Goal: Task Accomplishment & Management: Manage account settings

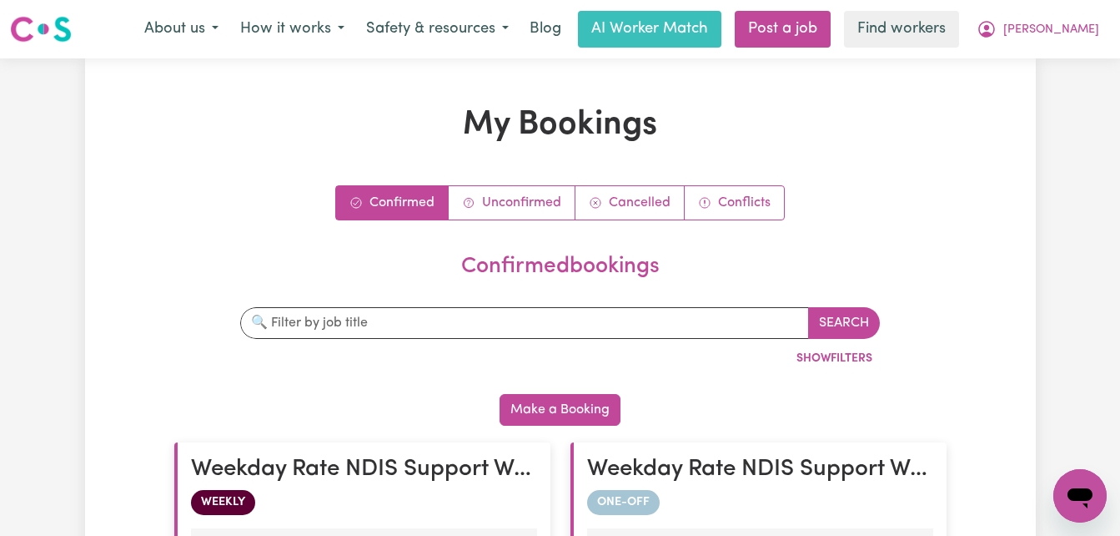
click at [108, 19] on div "Menu About us How it works Safety & resources Blog AI Worker Match Post a job F…" at bounding box center [560, 29] width 1120 height 38
click at [1063, 33] on span "[PERSON_NAME]" at bounding box center [1052, 30] width 96 height 18
click at [1026, 62] on link "My Dashboard" at bounding box center [1044, 65] width 132 height 32
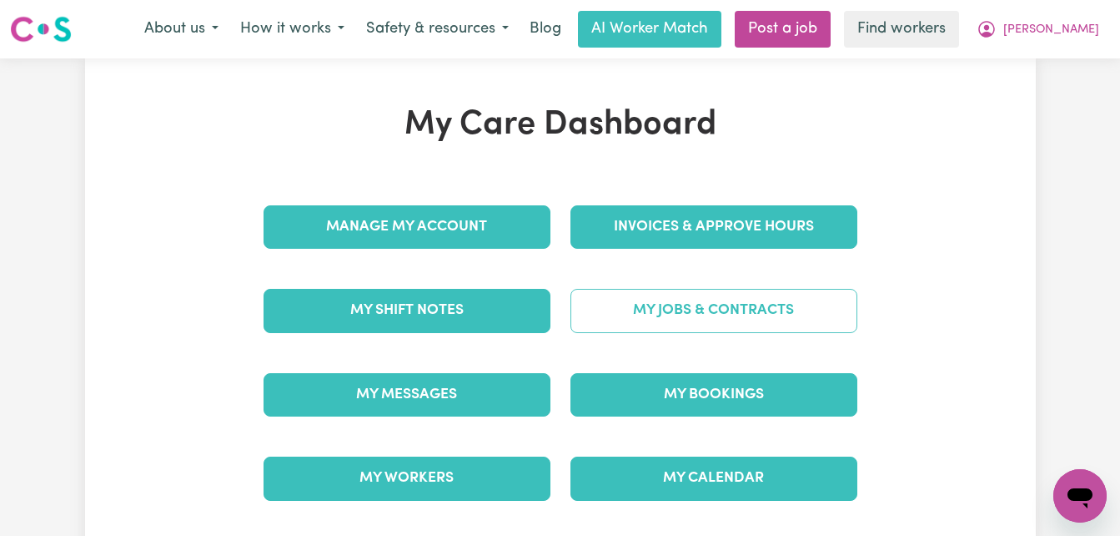
click at [702, 320] on link "My Jobs & Contracts" at bounding box center [714, 310] width 287 height 43
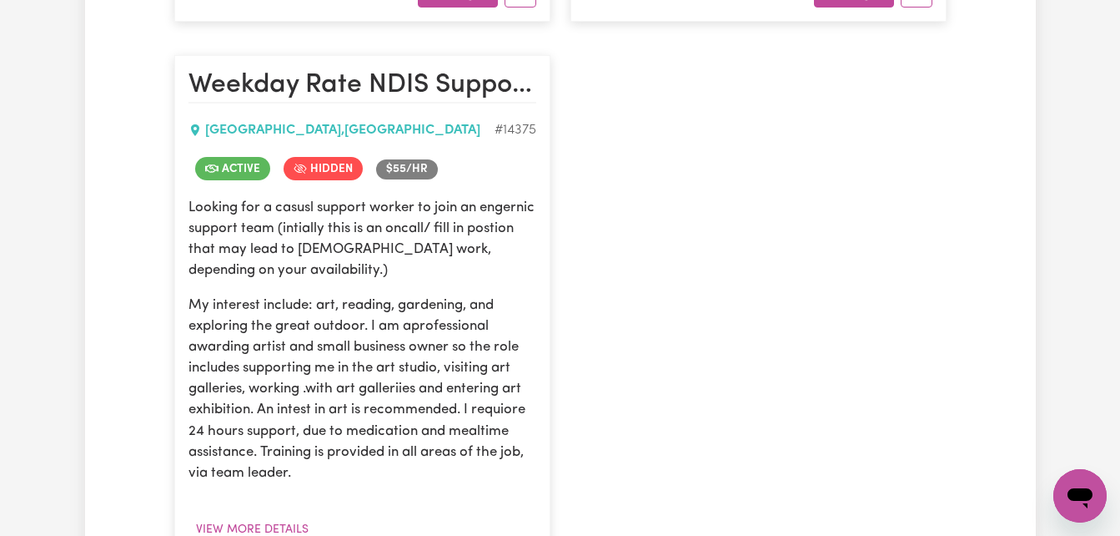
scroll to position [1368, 0]
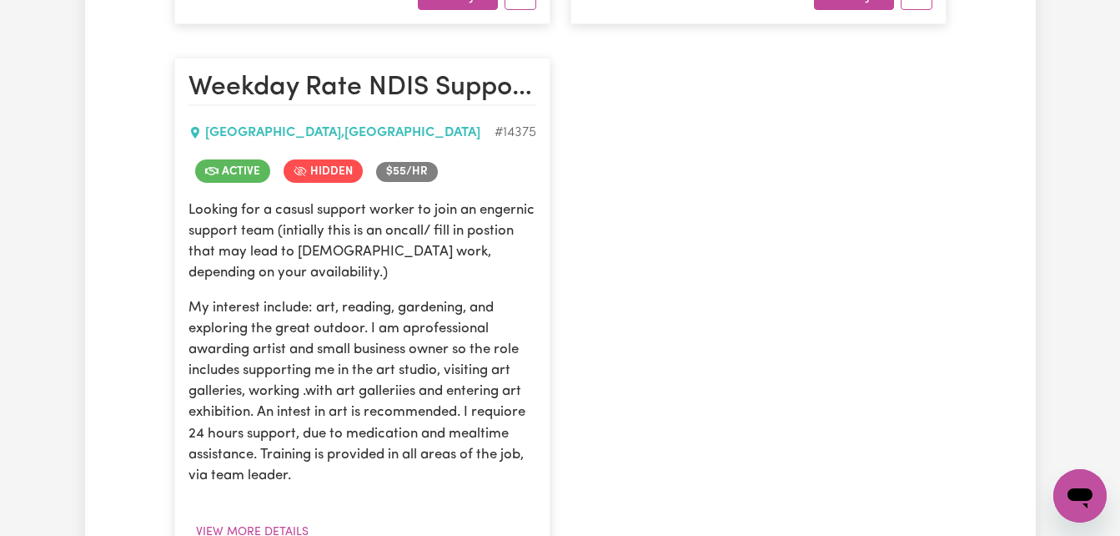
click at [229, 174] on span "Active" at bounding box center [232, 170] width 75 height 23
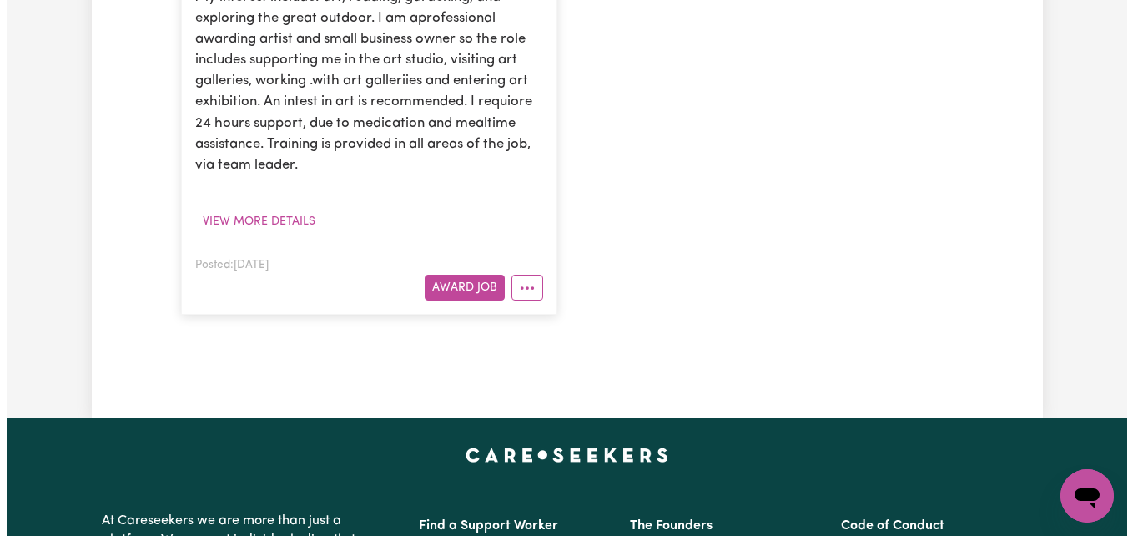
scroll to position [1702, 0]
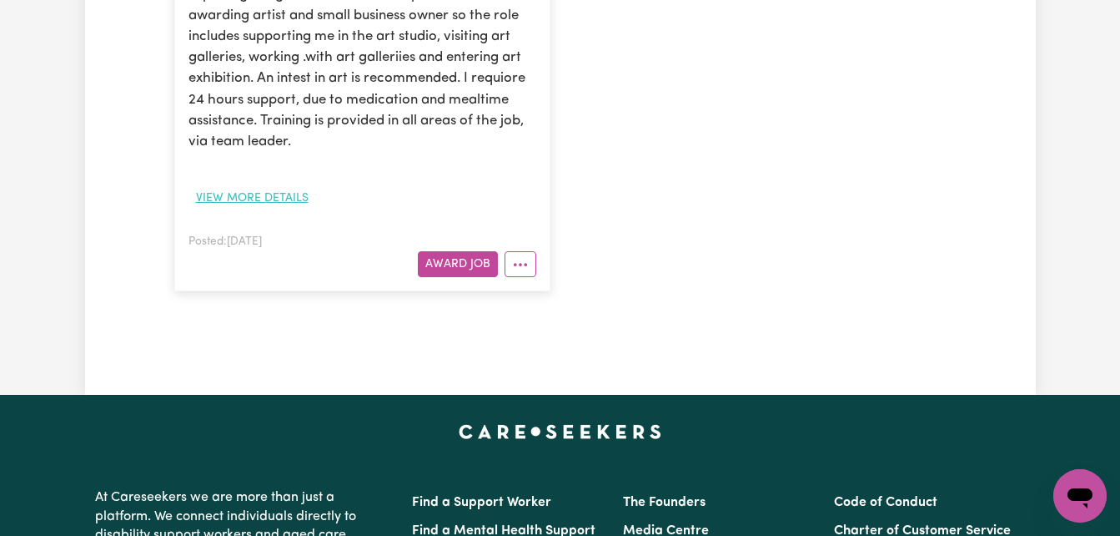
click at [242, 201] on button "View more details" at bounding box center [253, 198] width 128 height 26
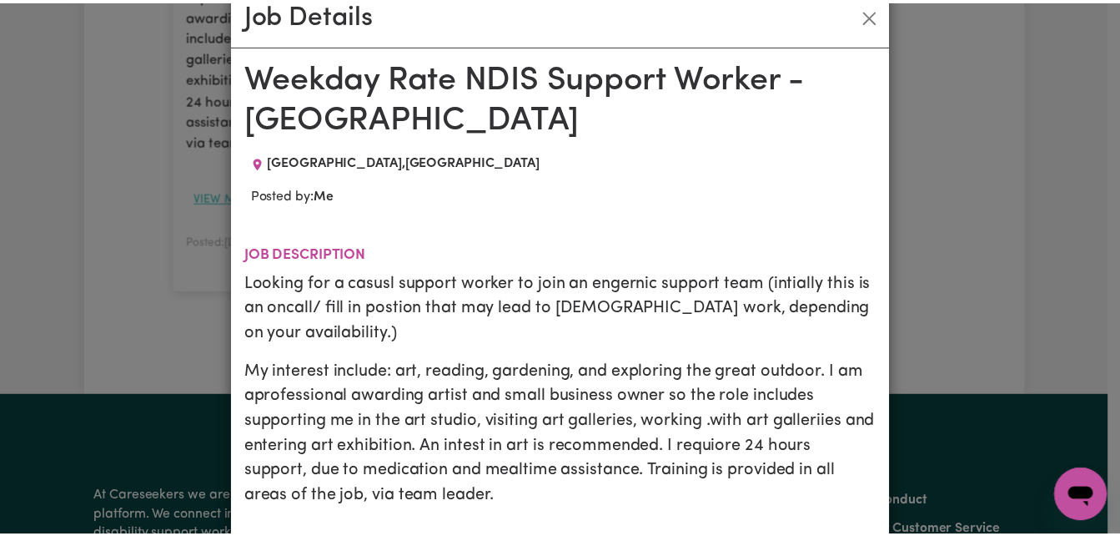
scroll to position [0, 0]
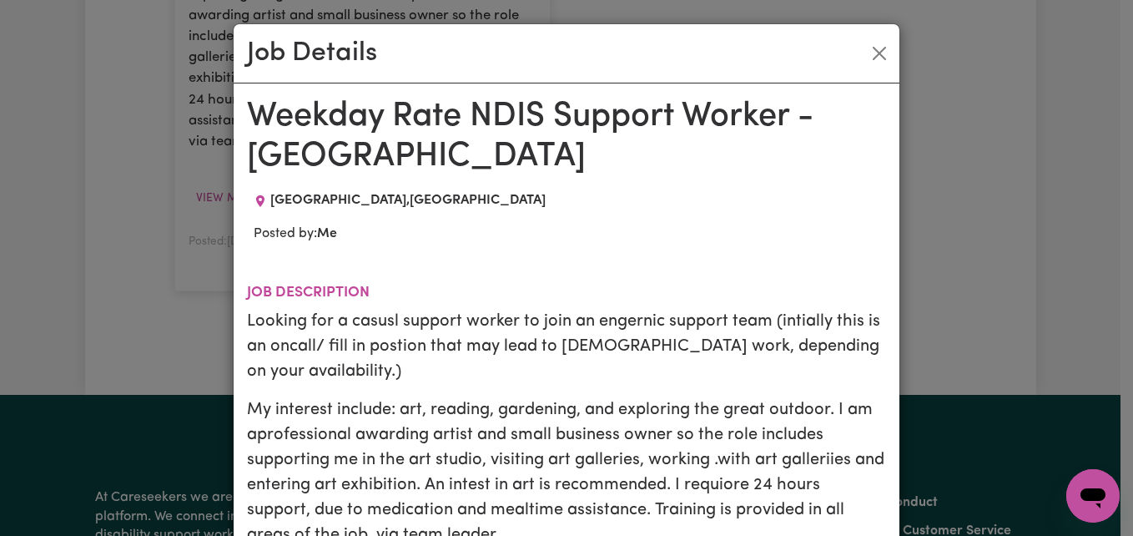
click at [538, 294] on h2 "Job description" at bounding box center [566, 293] width 639 height 18
click at [872, 51] on button "Close" at bounding box center [879, 53] width 27 height 27
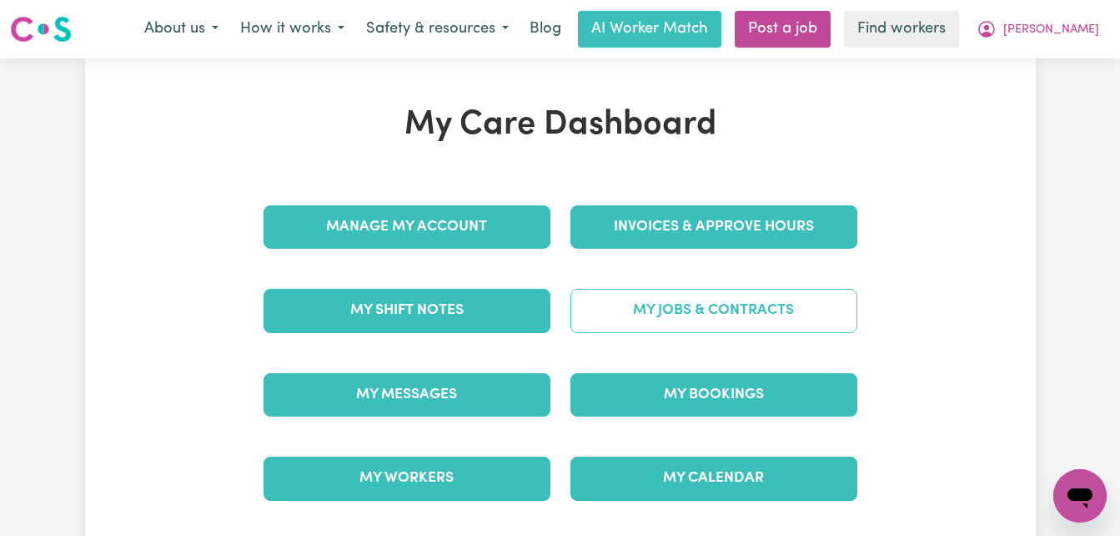
click at [744, 331] on link "My Jobs & Contracts" at bounding box center [714, 310] width 287 height 43
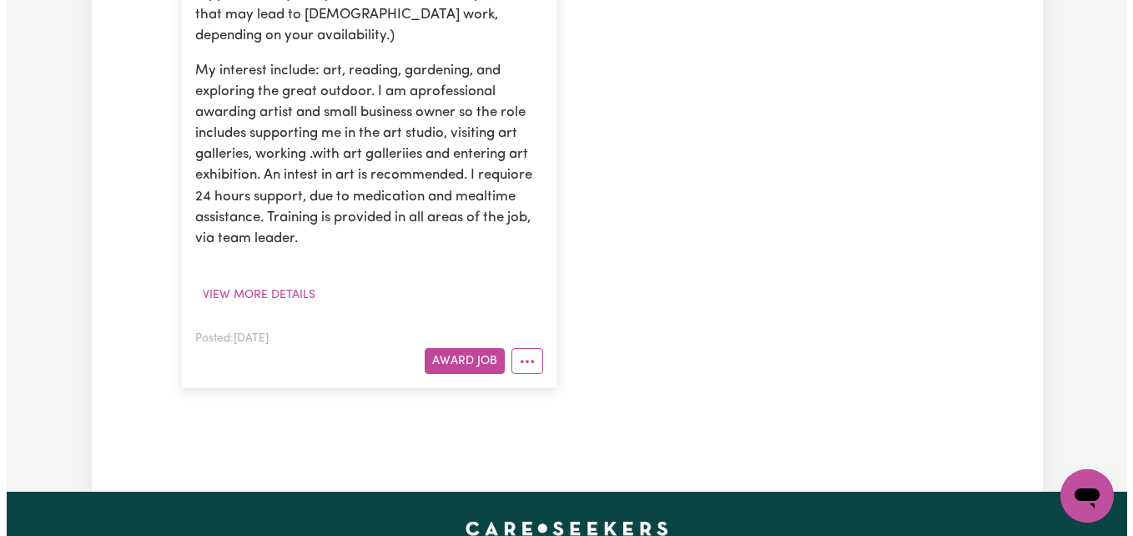
scroll to position [1635, 0]
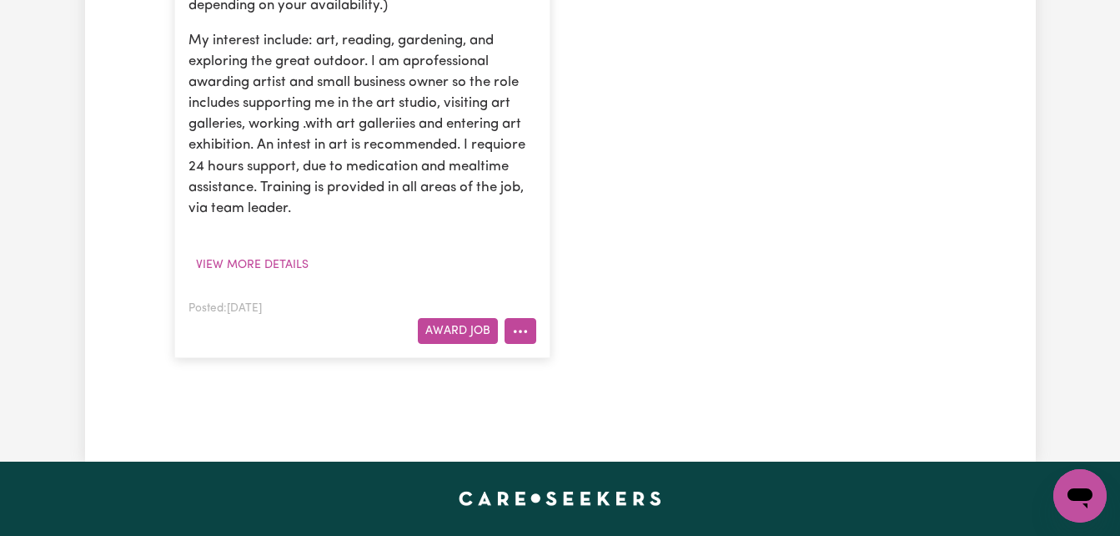
click at [525, 328] on icon "More options" at bounding box center [520, 331] width 17 height 17
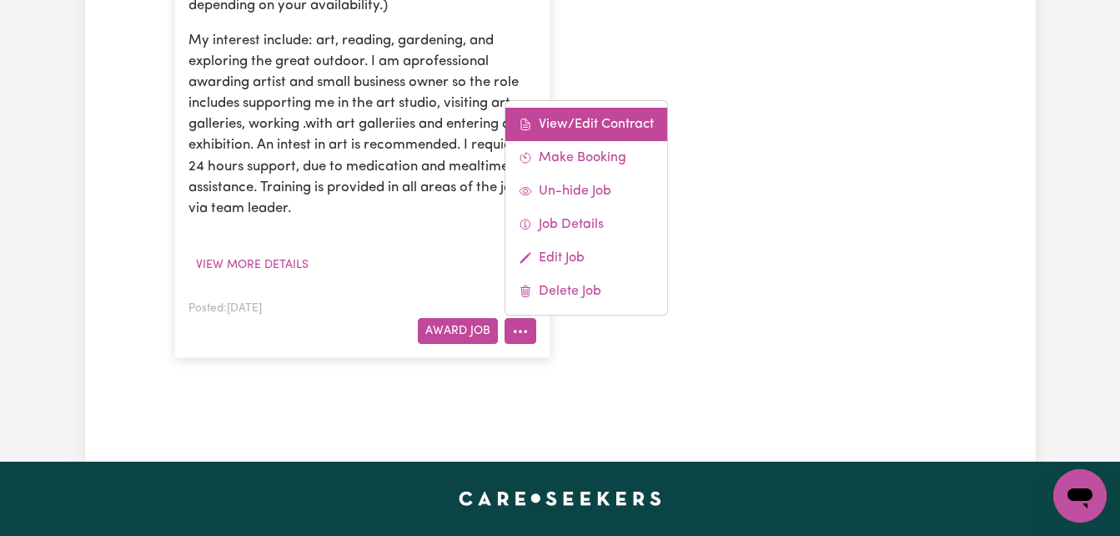
click at [612, 131] on link "View/Edit Contract" at bounding box center [587, 124] width 162 height 33
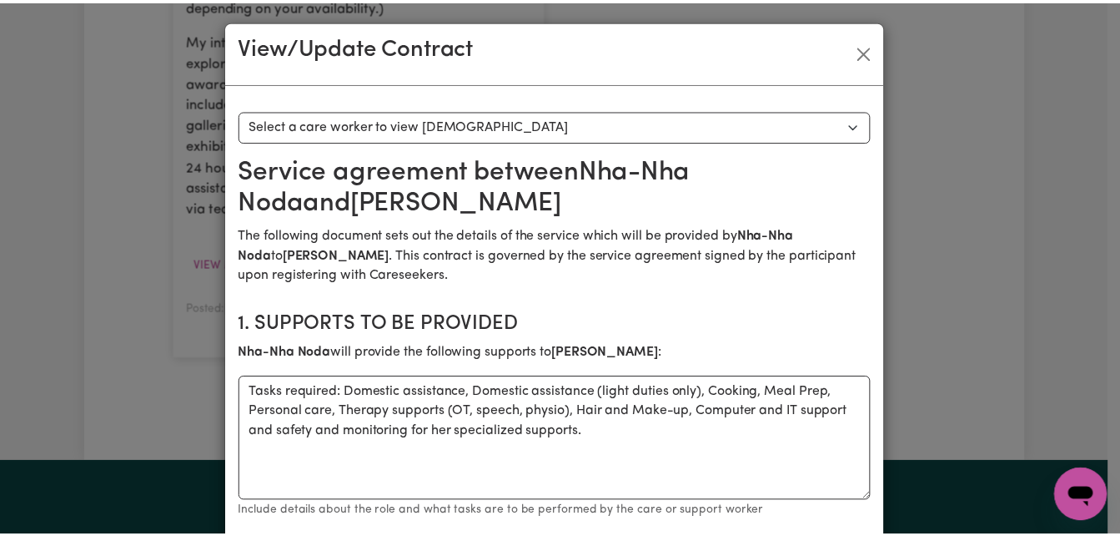
scroll to position [0, 0]
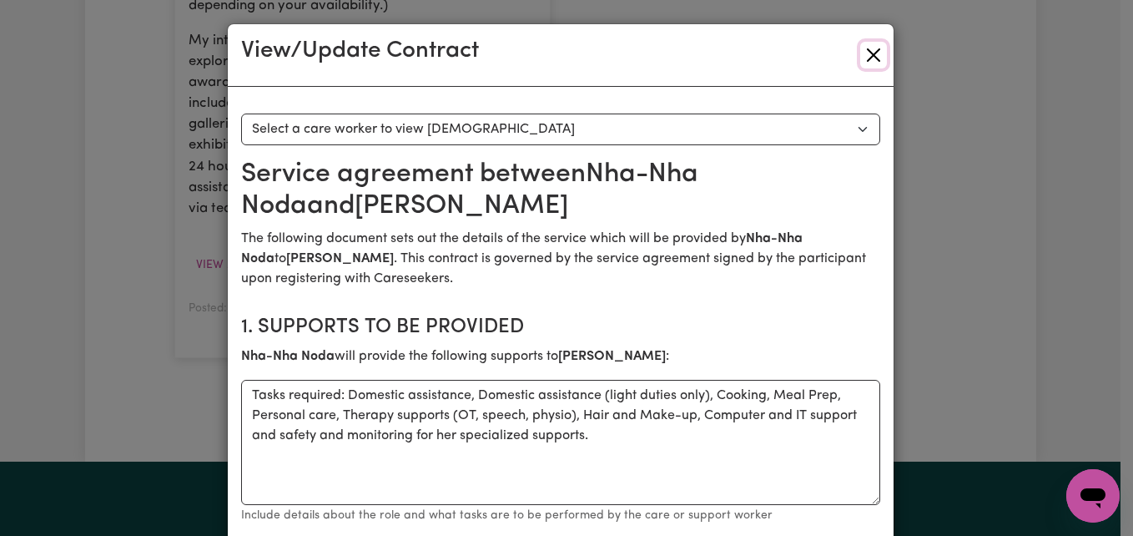
click at [878, 57] on button "Close" at bounding box center [873, 55] width 27 height 27
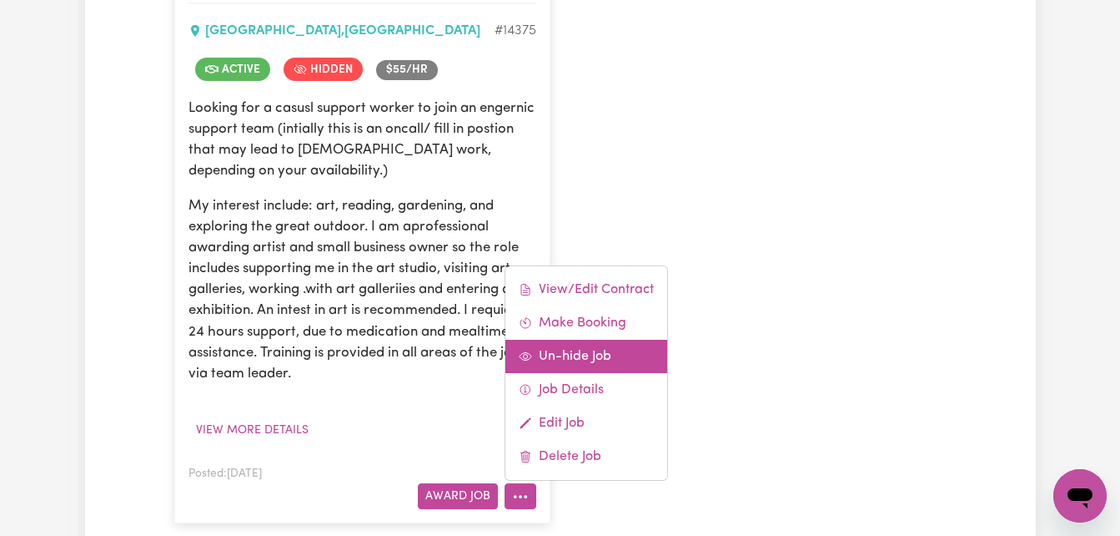
scroll to position [1560, 0]
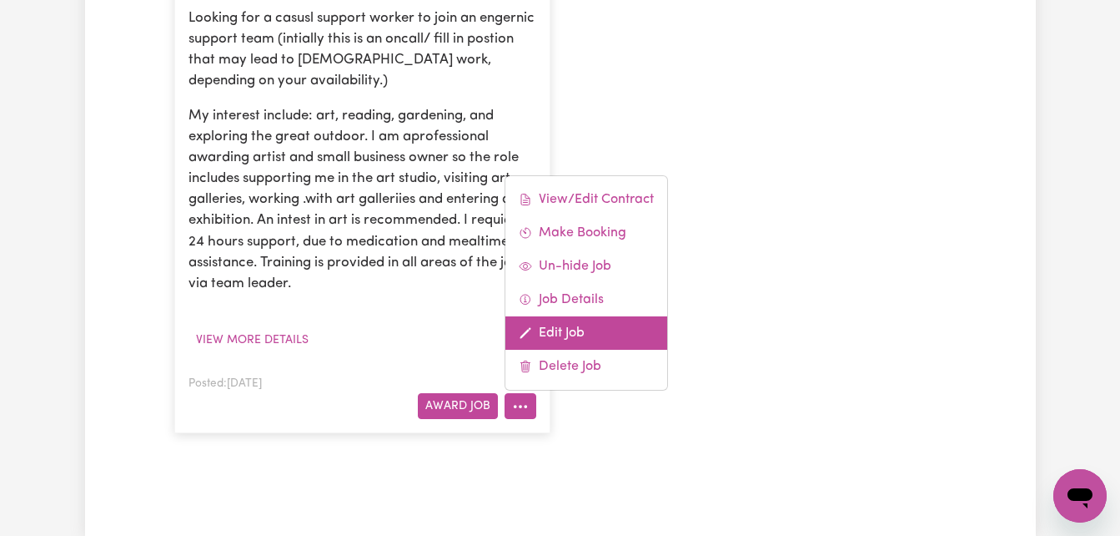
drag, startPoint x: 611, startPoint y: 321, endPoint x: 732, endPoint y: 360, distance: 127.7
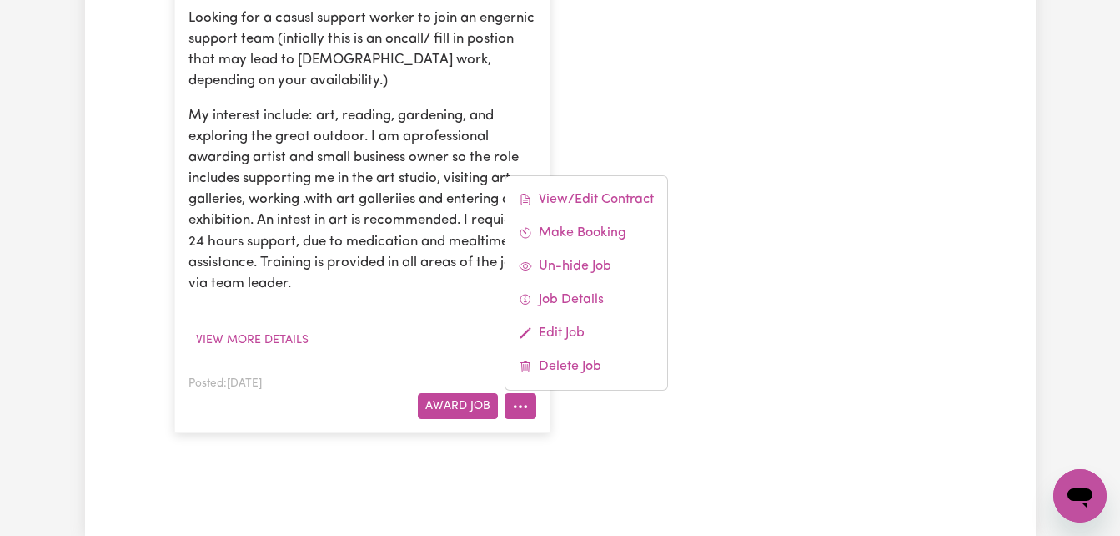
drag, startPoint x: 732, startPoint y: 360, endPoint x: 641, endPoint y: 68, distance: 306.1
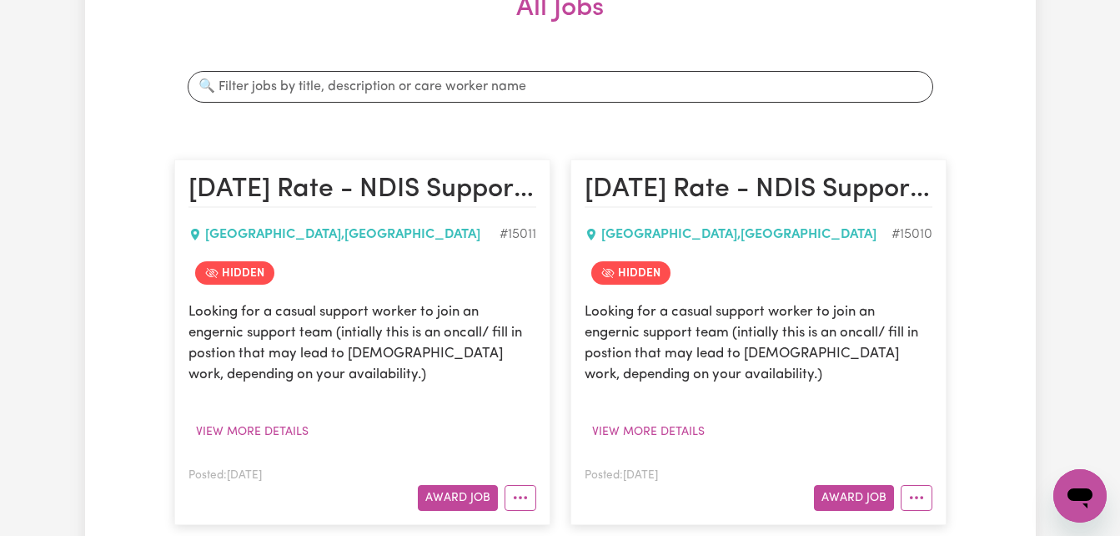
scroll to position [367, 0]
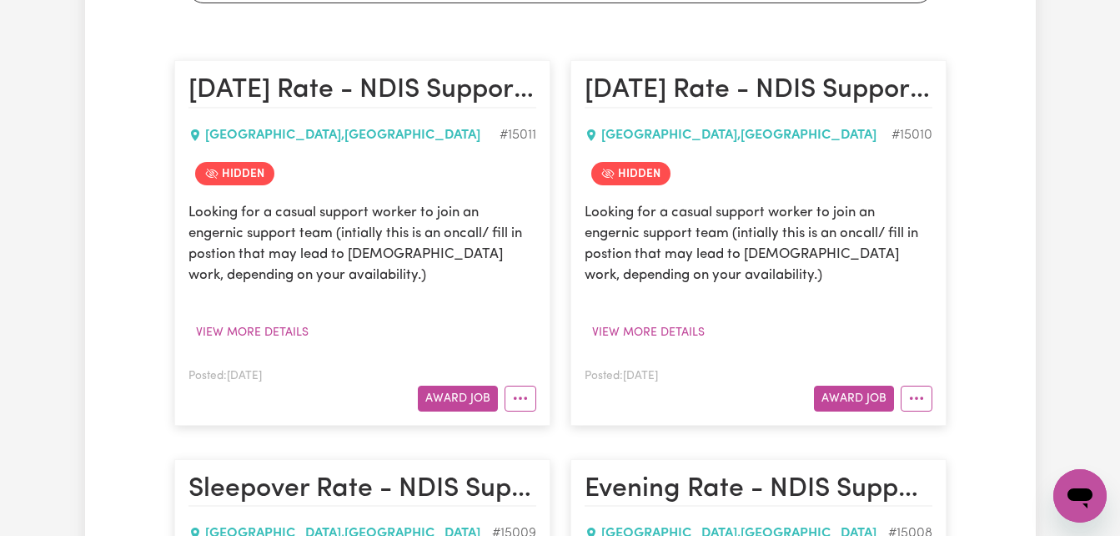
click at [642, 206] on p "Looking for a casual support worker to join an engernic support team (intially …" at bounding box center [759, 244] width 348 height 84
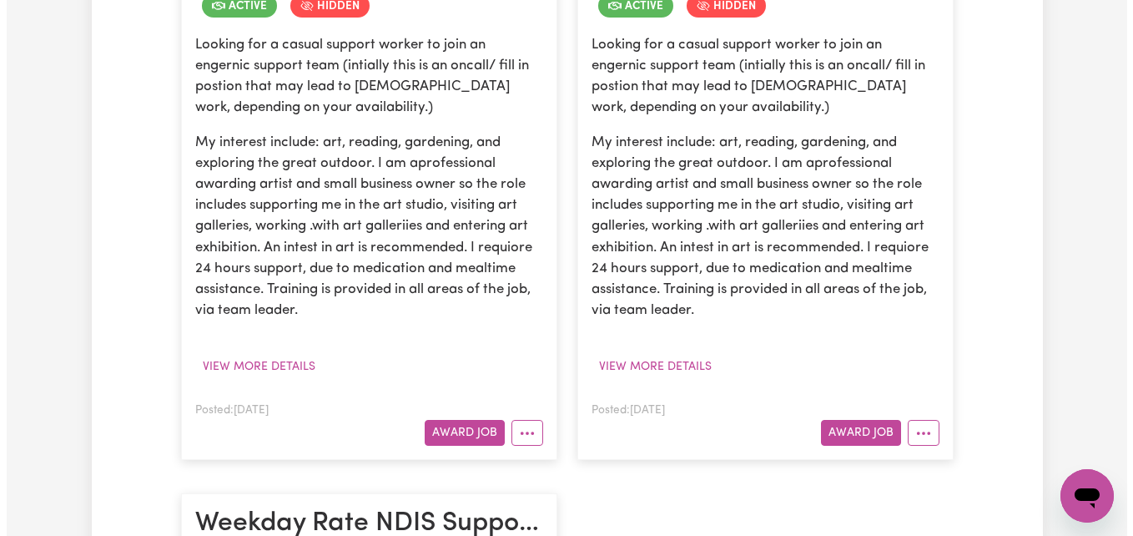
scroll to position [934, 0]
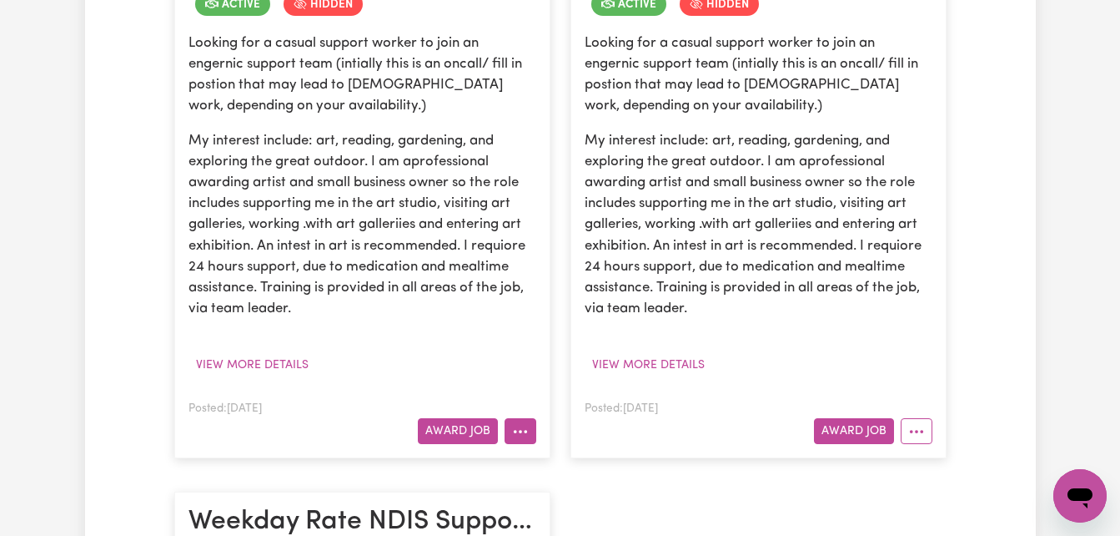
click at [532, 442] on button "More options" at bounding box center [521, 431] width 32 height 26
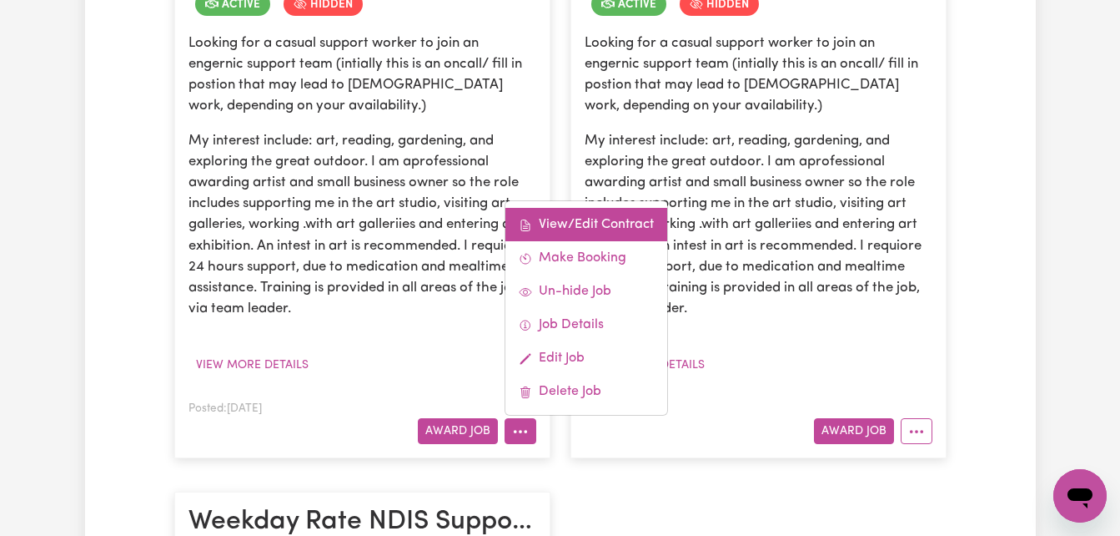
click at [632, 231] on link "View/Edit Contract" at bounding box center [587, 224] width 162 height 33
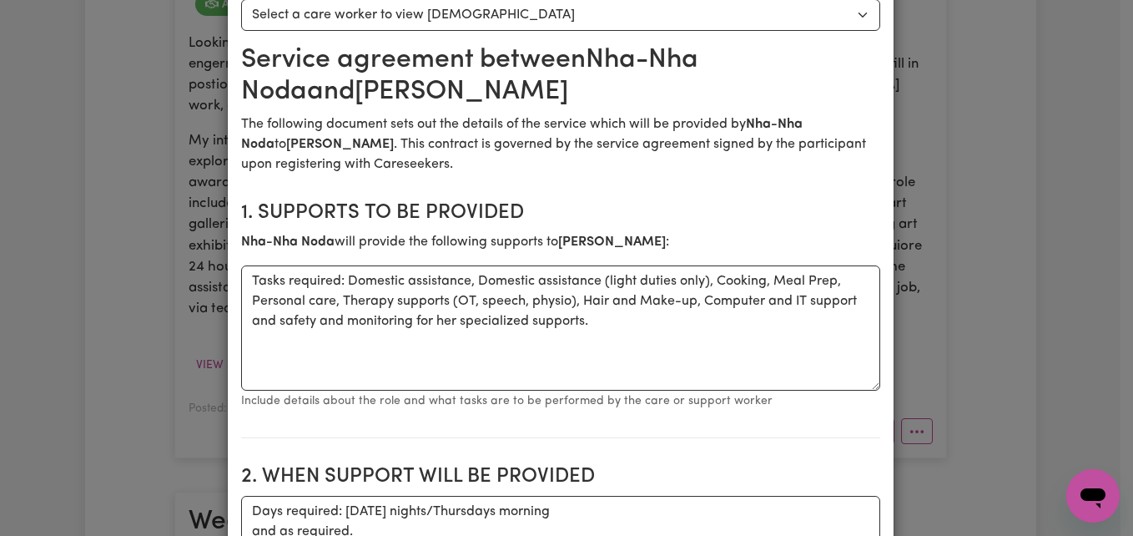
scroll to position [0, 0]
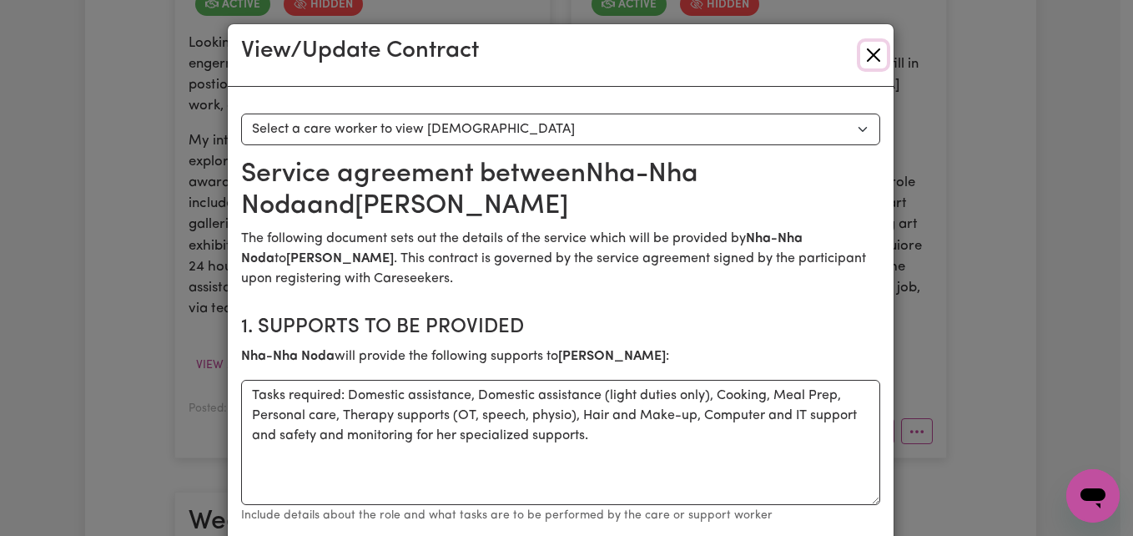
click at [872, 46] on button "Close" at bounding box center [873, 55] width 27 height 27
